Goal: Information Seeking & Learning: Learn about a topic

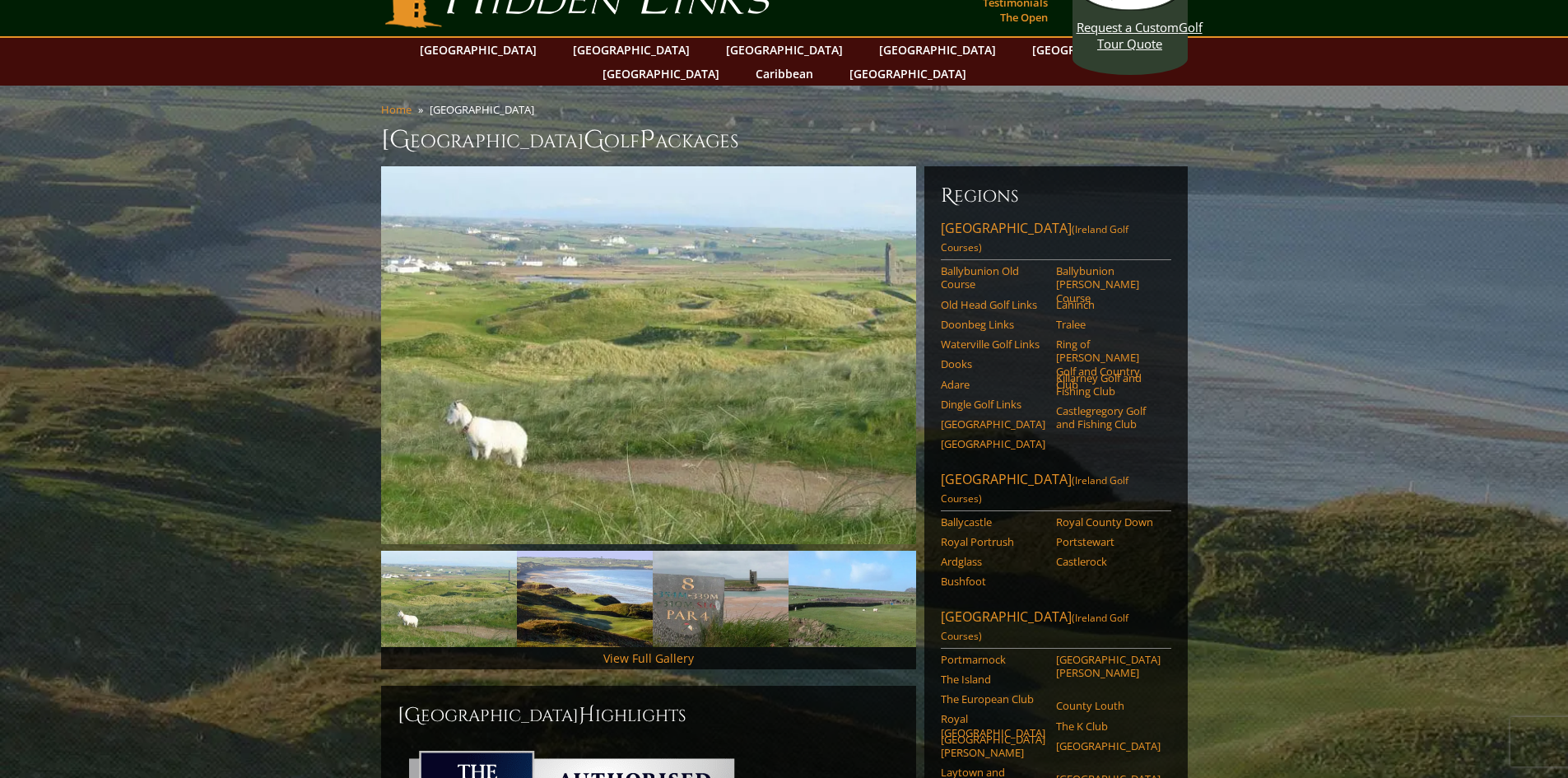
scroll to position [82, 0]
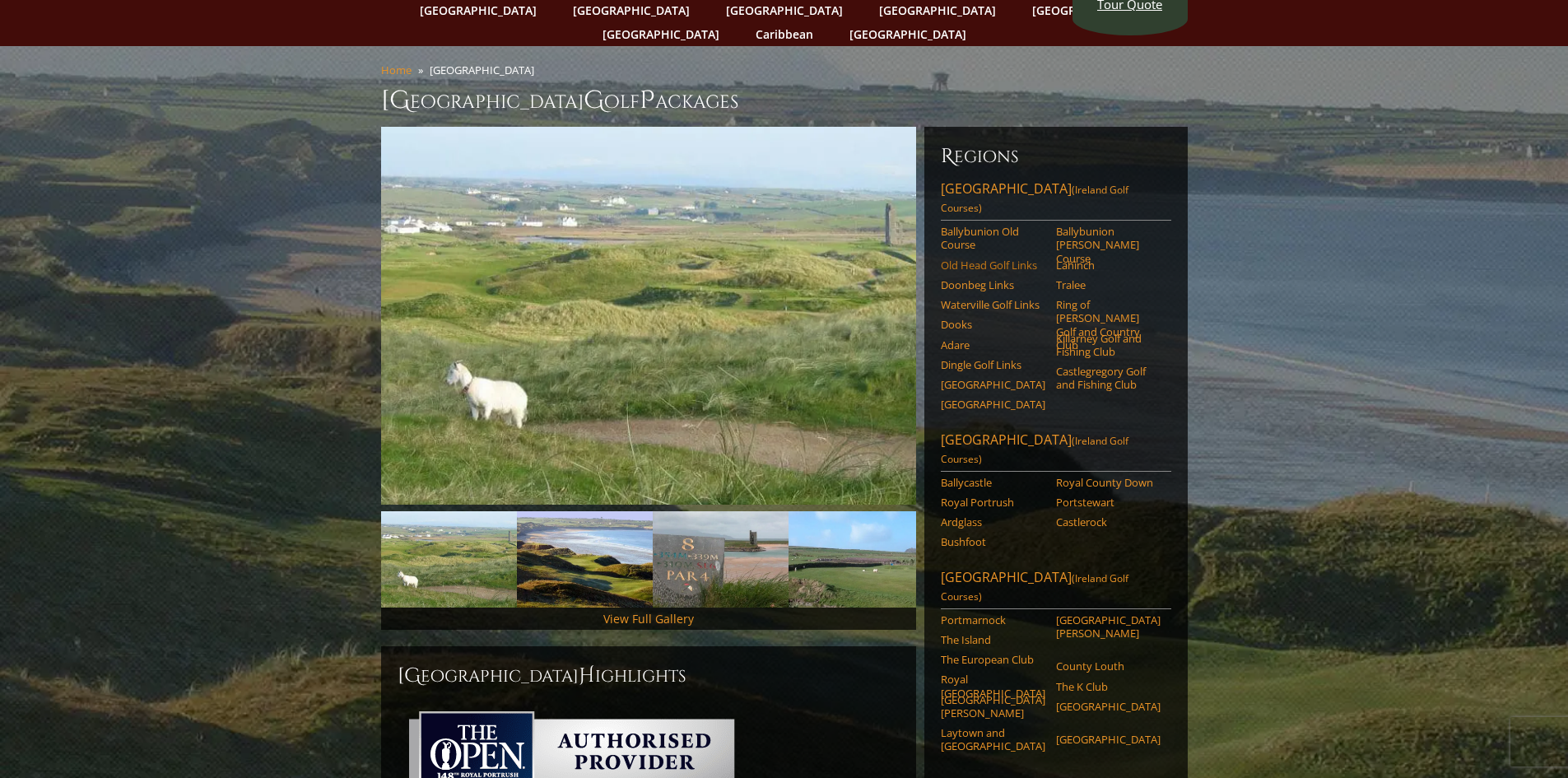
click at [950, 258] on link "Old Head Golf Links" at bounding box center [993, 265] width 104 height 13
click at [965, 515] on link "Ardglass" at bounding box center [993, 522] width 104 height 13
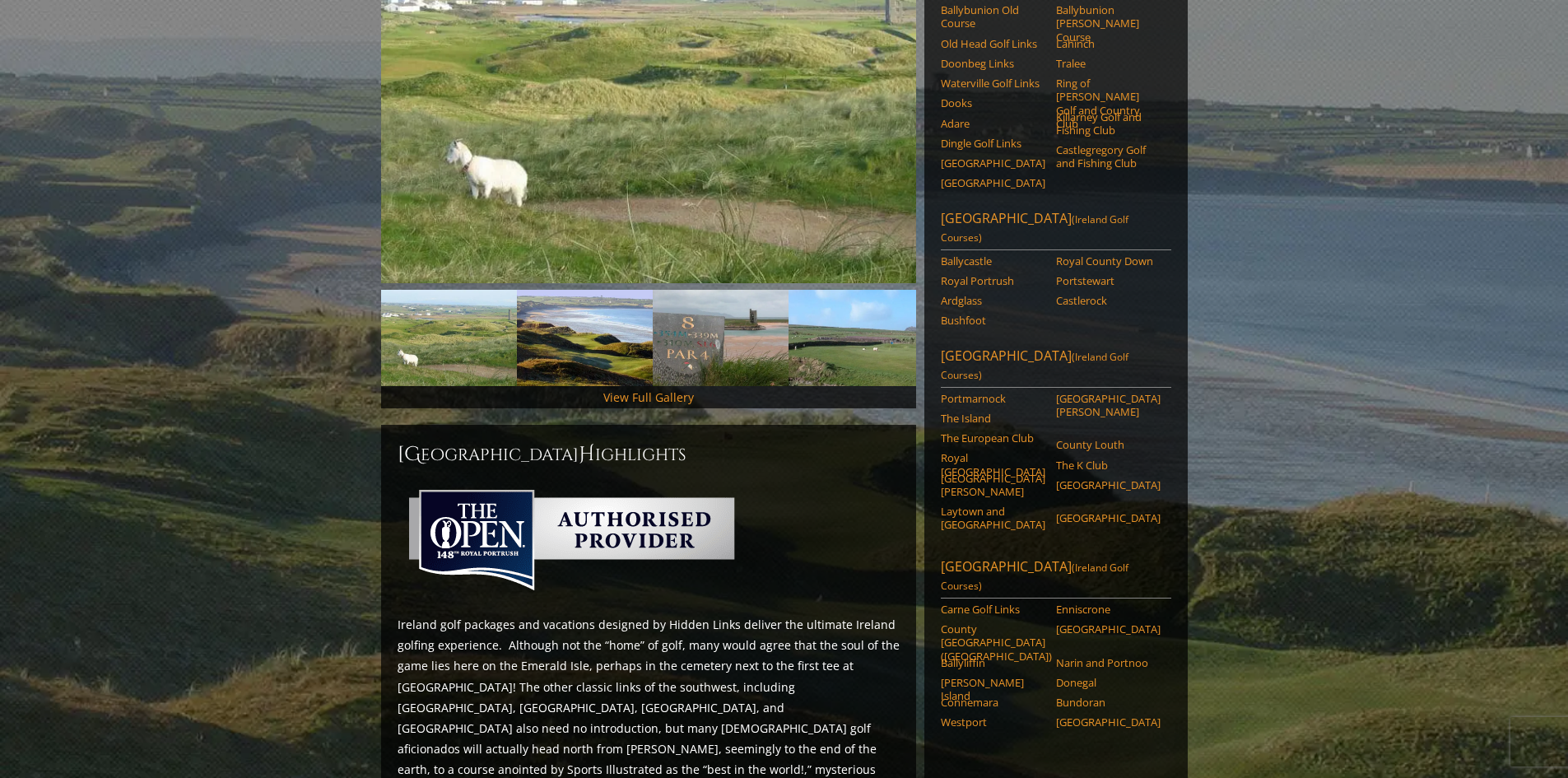
scroll to position [330, 0]
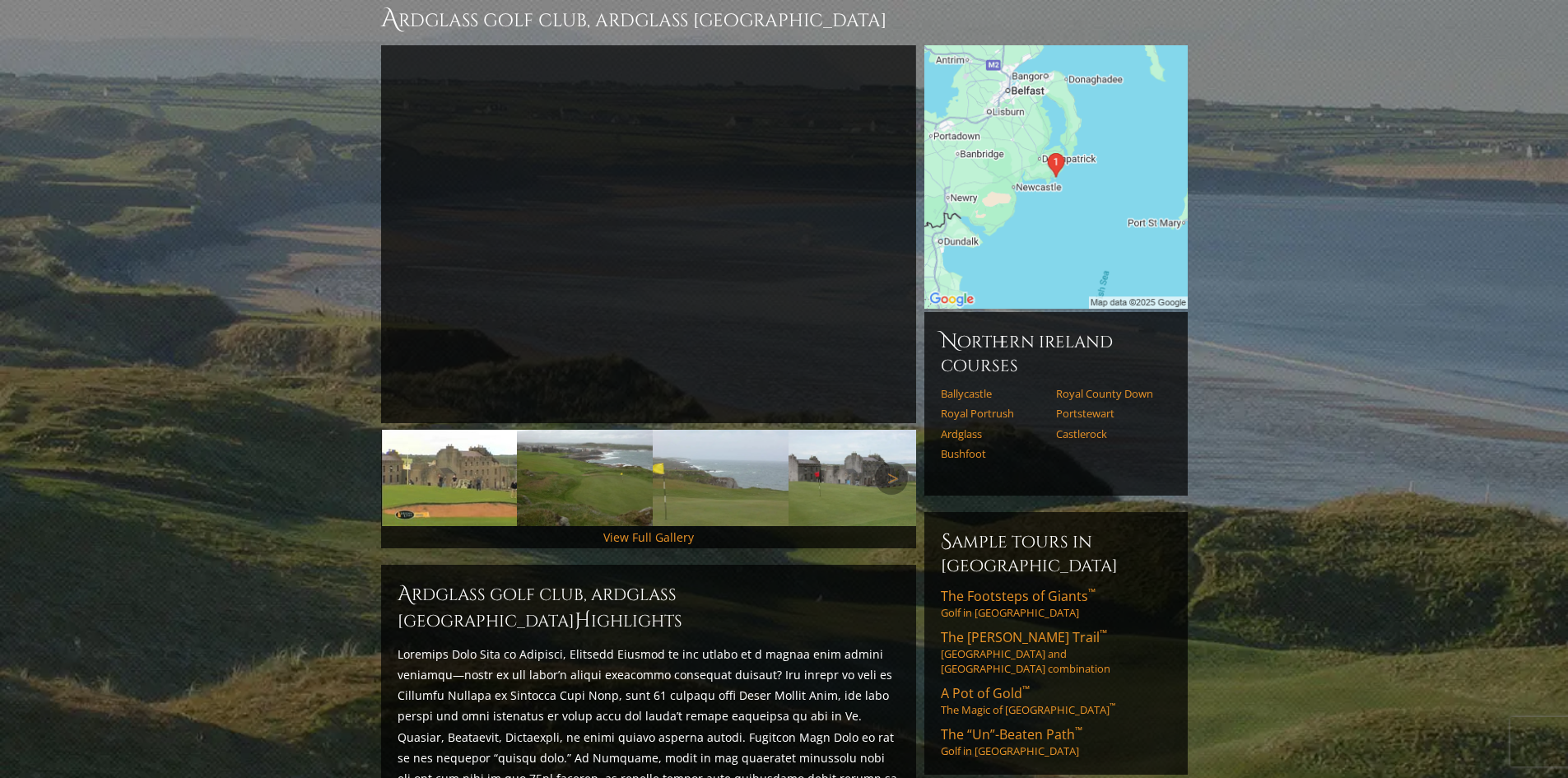
scroll to position [165, 0]
click at [606, 468] on img at bounding box center [585, 476] width 135 height 96
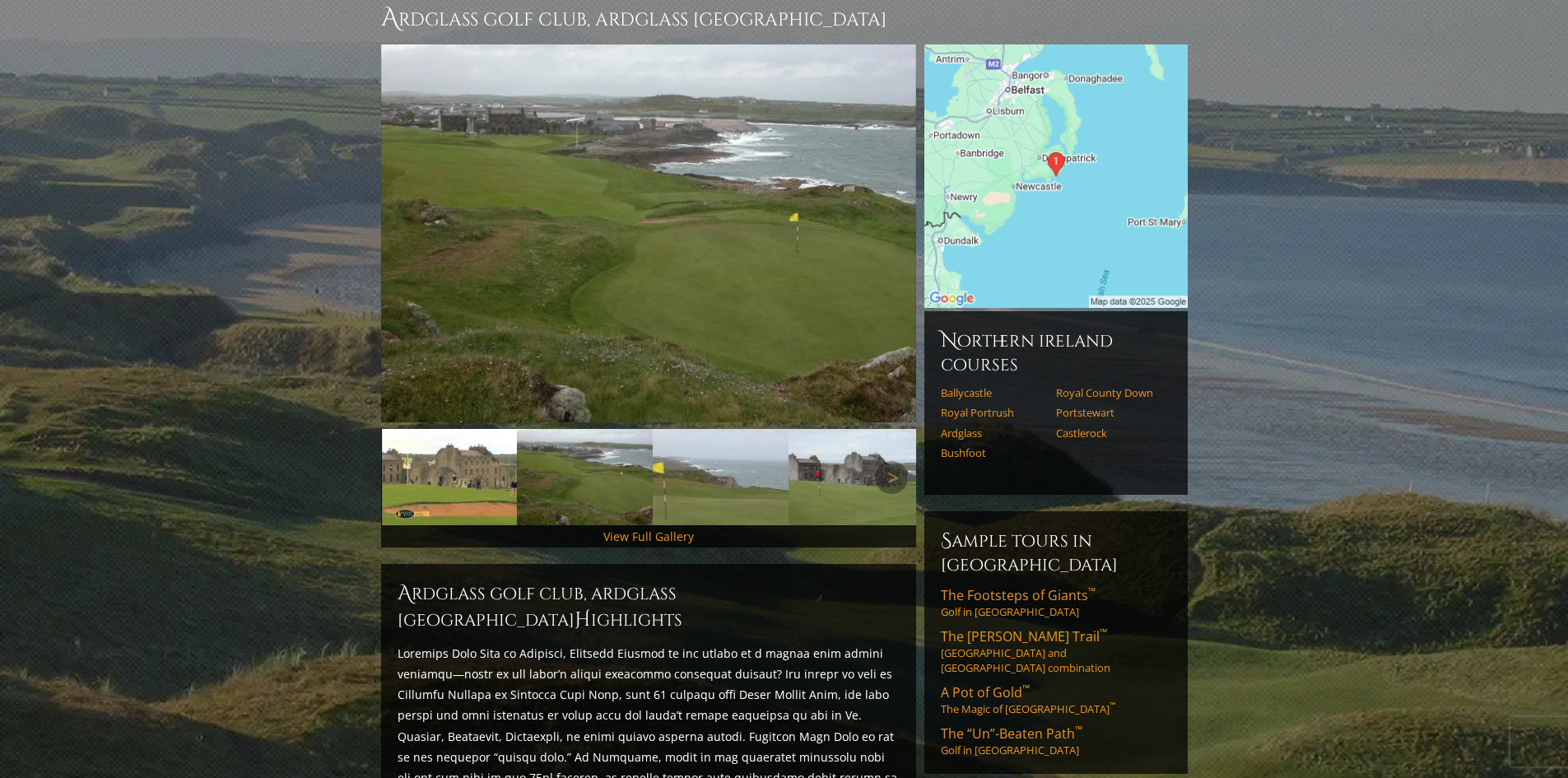
click at [692, 477] on img at bounding box center [720, 476] width 135 height 96
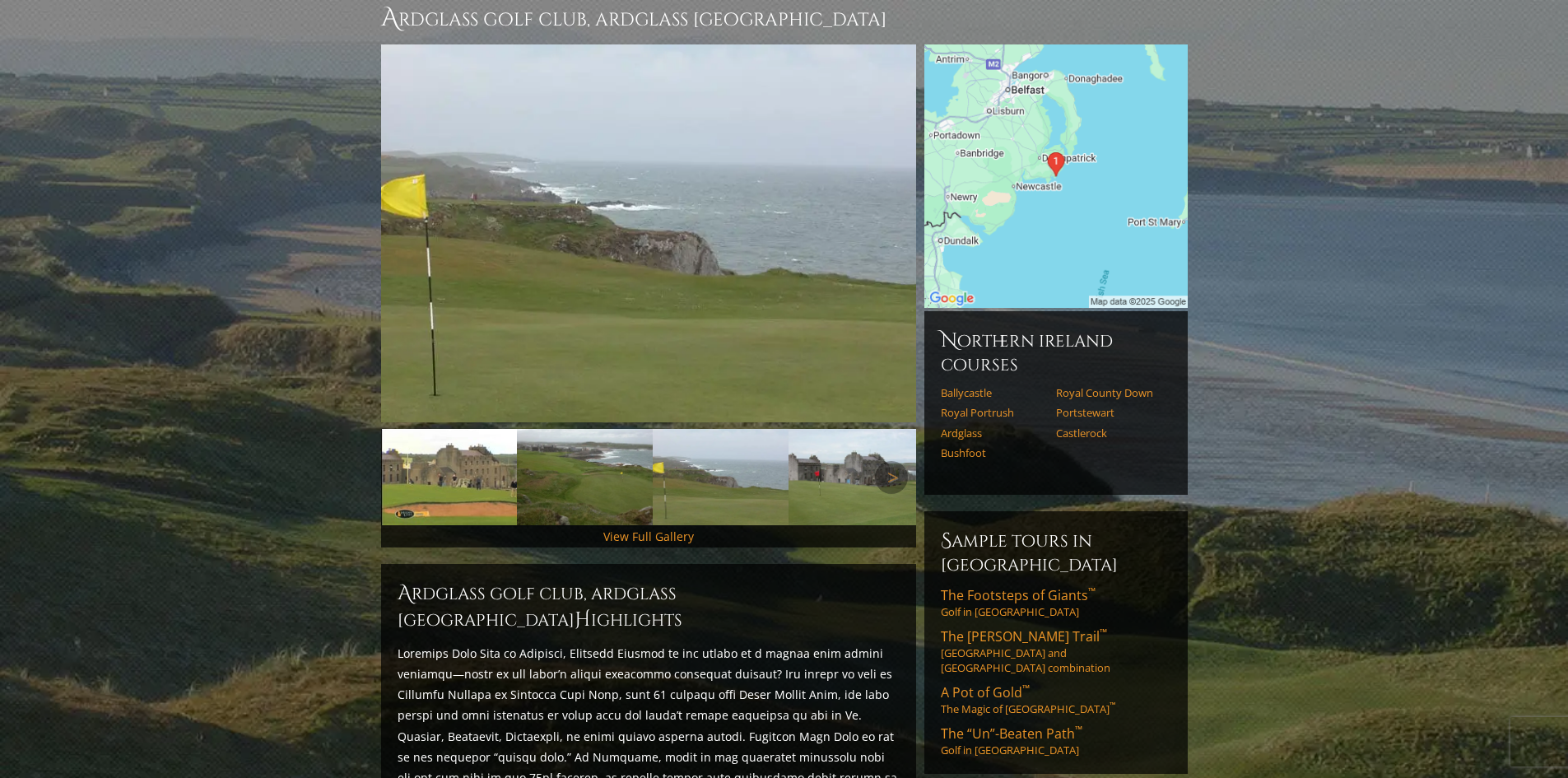
click at [823, 446] on img at bounding box center [856, 476] width 135 height 96
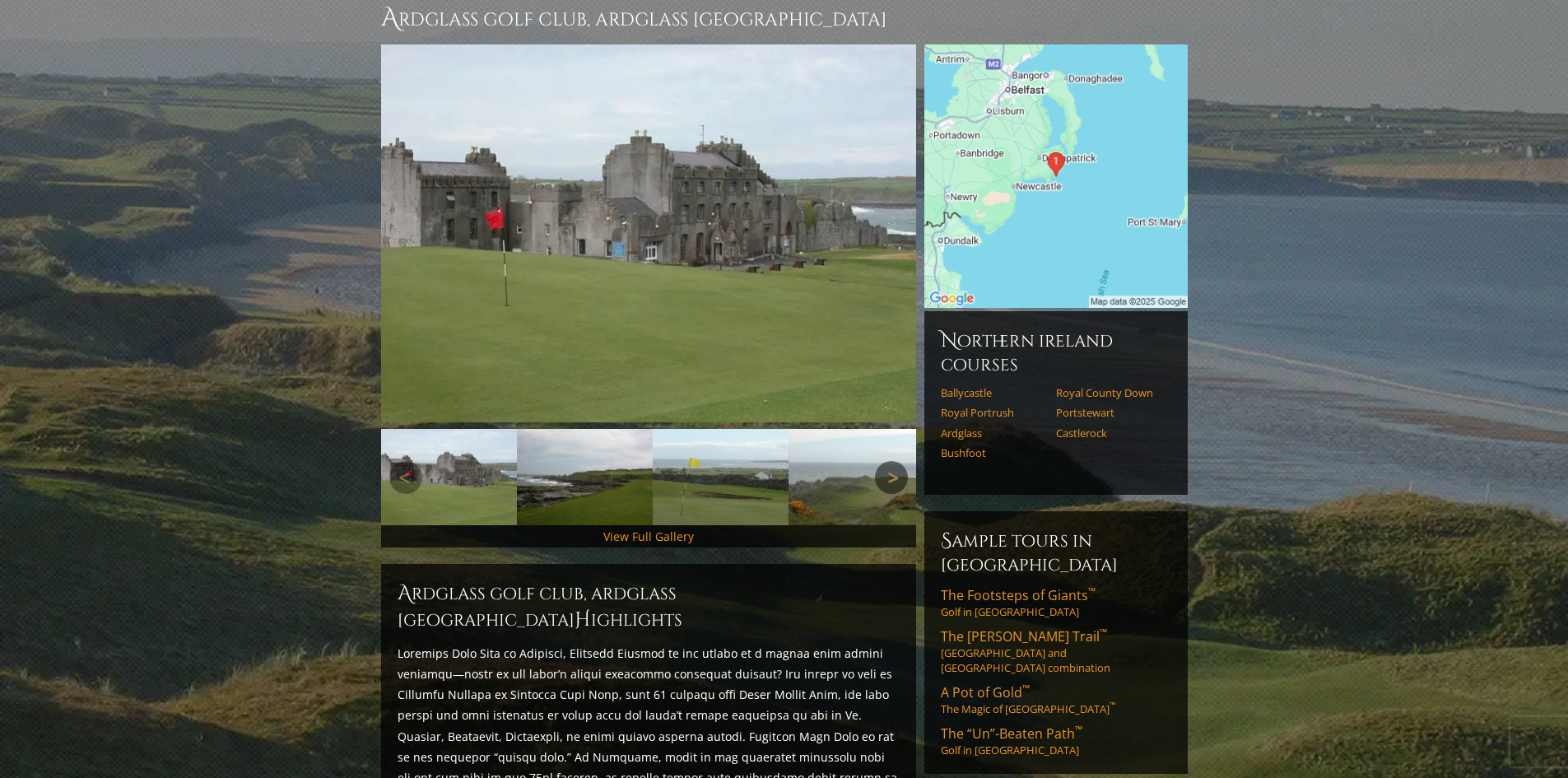
click at [899, 460] on link "Next" at bounding box center [892, 477] width 33 height 33
click at [844, 464] on img at bounding box center [848, 476] width 135 height 96
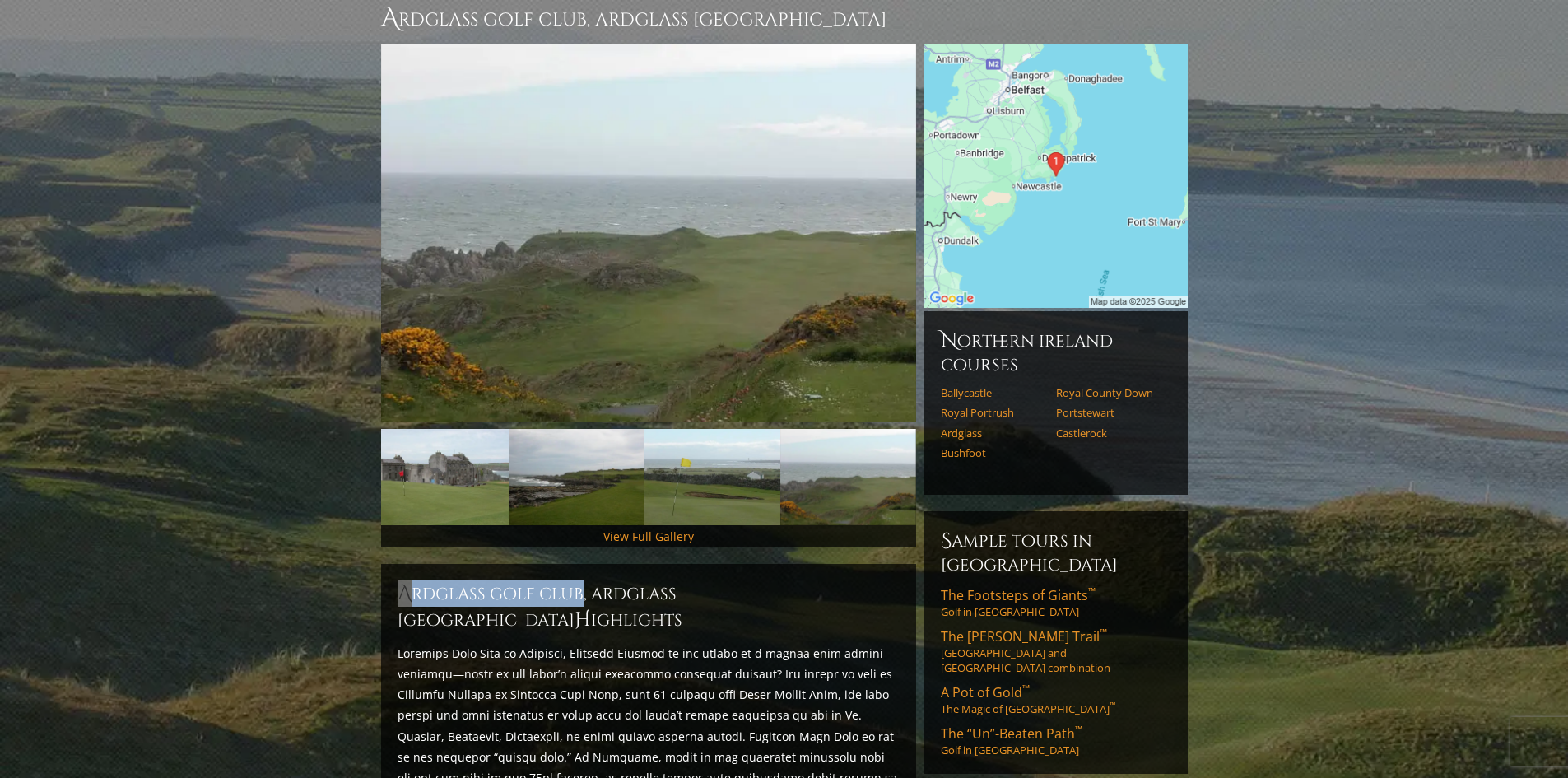
drag, startPoint x: 403, startPoint y: 569, endPoint x: 581, endPoint y: 568, distance: 178.0
click at [581, 580] on h2 "Ardglass Golf Club, Ardglass Northern Ireland H ighlights" at bounding box center [648, 607] width 502 height 53
copy h2 "Ardglass Golf Club"
click at [559, 2] on h1 "Ardglass Golf Club, Ardglass [GEOGRAPHIC_DATA]" at bounding box center [784, 18] width 806 height 33
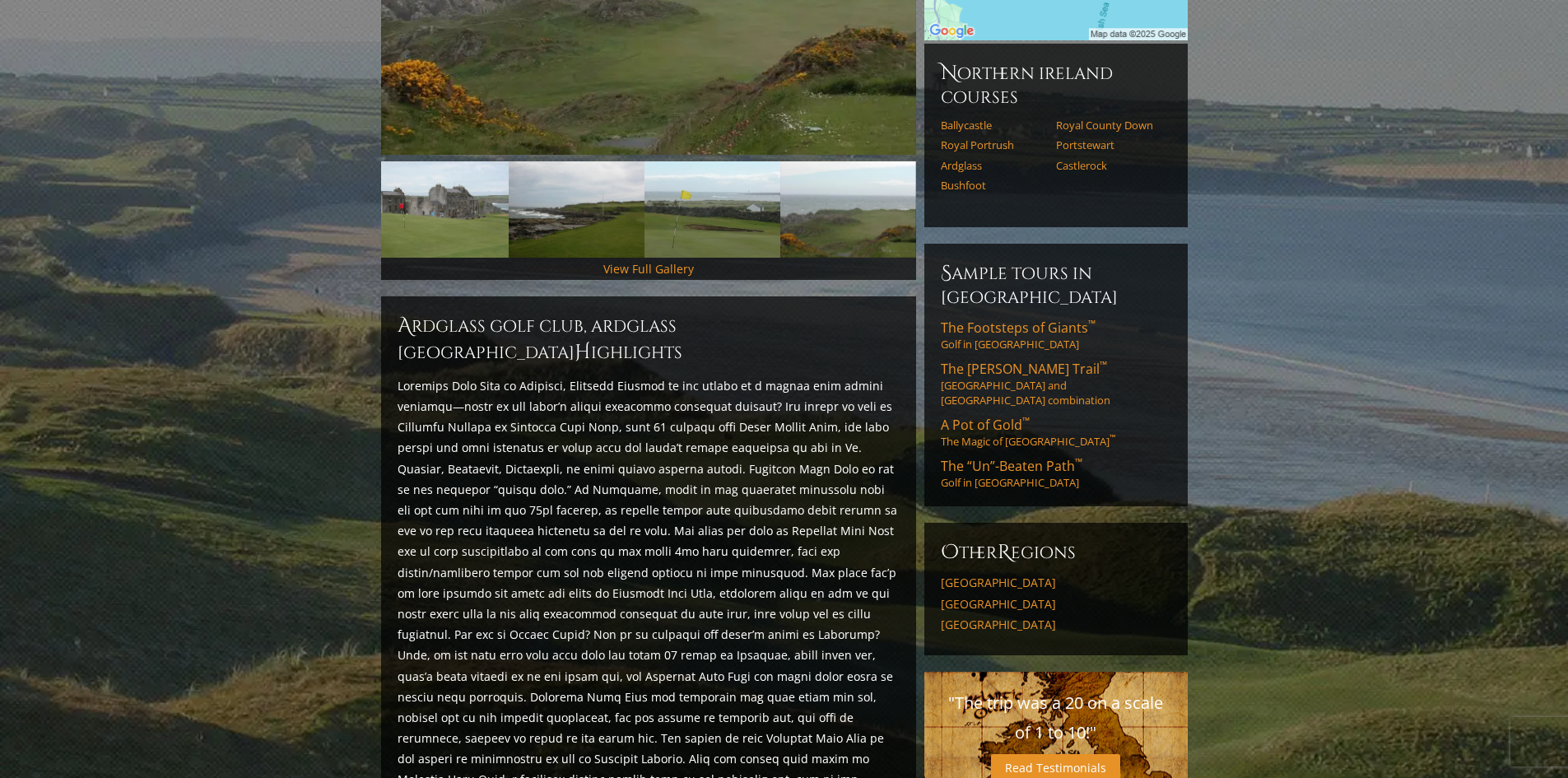
scroll to position [82, 0]
